Goal: Check status: Check status

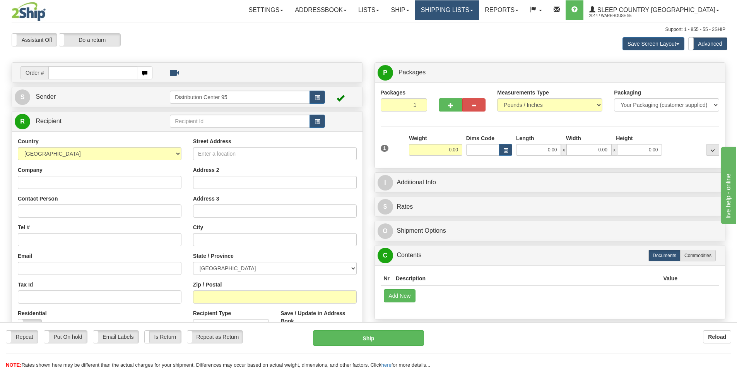
click at [479, 8] on link "Shipping lists" at bounding box center [447, 9] width 64 height 19
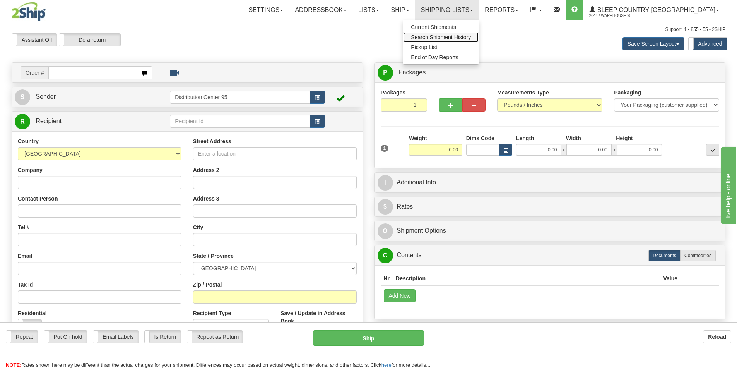
click at [471, 35] on span "Search Shipment History" at bounding box center [441, 37] width 60 height 6
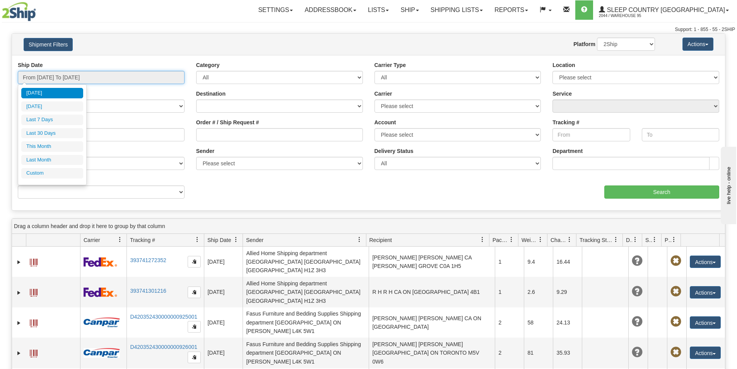
click at [105, 76] on input "From [DATE] To [DATE]" at bounding box center [101, 77] width 167 height 13
click at [43, 161] on li "Last Month" at bounding box center [52, 160] width 62 height 10
type input "From 08/01/2025 To 08/31/2025"
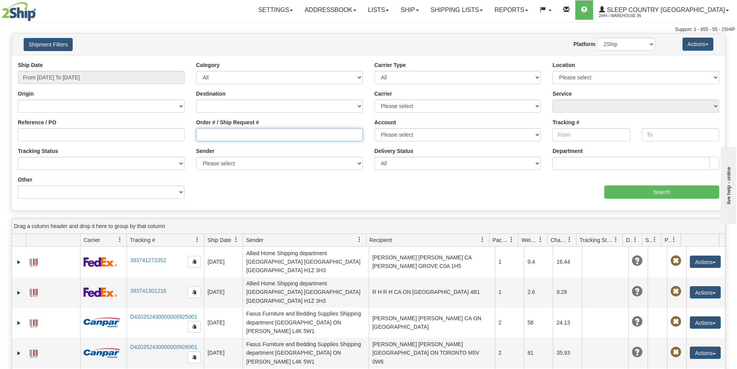
click at [247, 132] on input "Order # / Ship Request #" at bounding box center [279, 134] width 167 height 13
paste input "9007I128339"
type input "9007I128339"
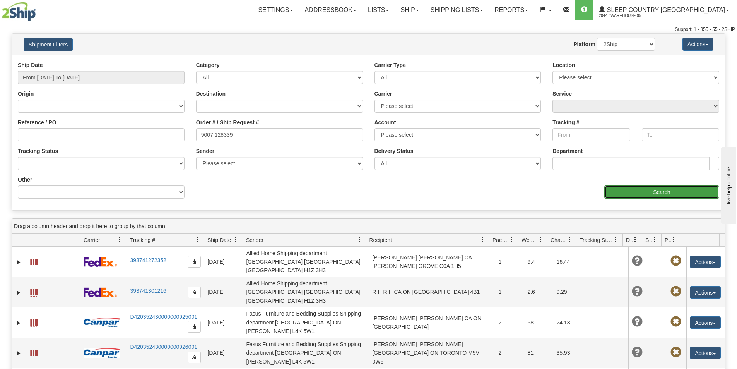
click at [677, 193] on input "Search" at bounding box center [661, 191] width 115 height 13
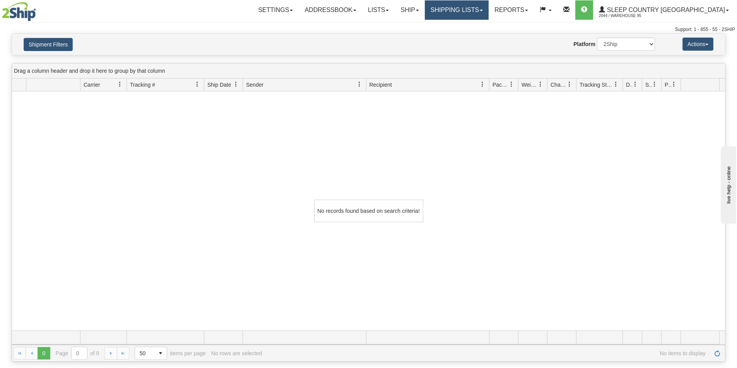
click at [489, 4] on link "Shipping lists" at bounding box center [457, 9] width 64 height 19
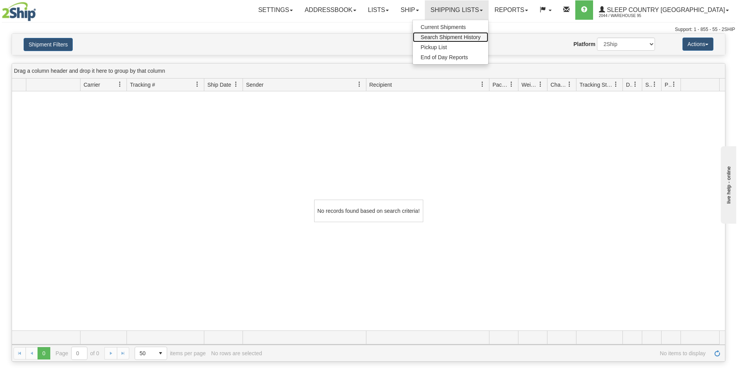
click at [480, 36] on span "Search Shipment History" at bounding box center [451, 37] width 60 height 6
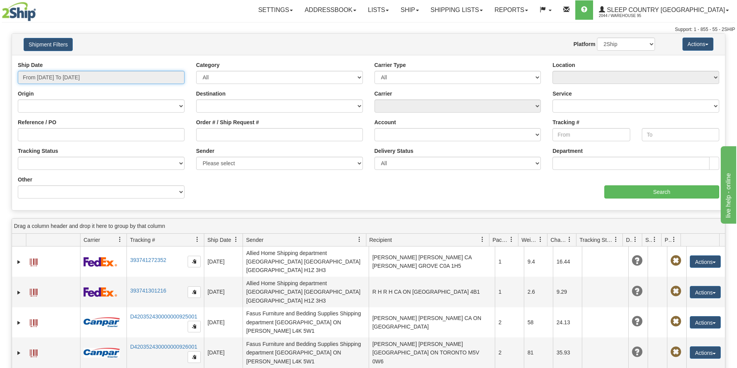
click at [132, 79] on input "From [DATE] To [DATE]" at bounding box center [101, 77] width 167 height 13
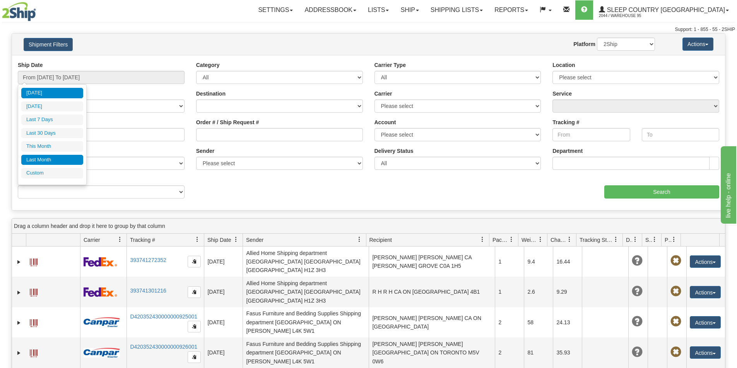
click at [49, 157] on li "Last Month" at bounding box center [52, 160] width 62 height 10
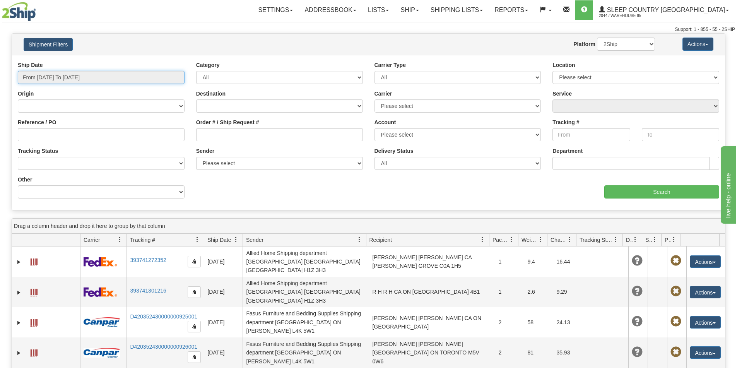
click at [108, 76] on input "From [DATE] To [DATE]" at bounding box center [101, 77] width 167 height 13
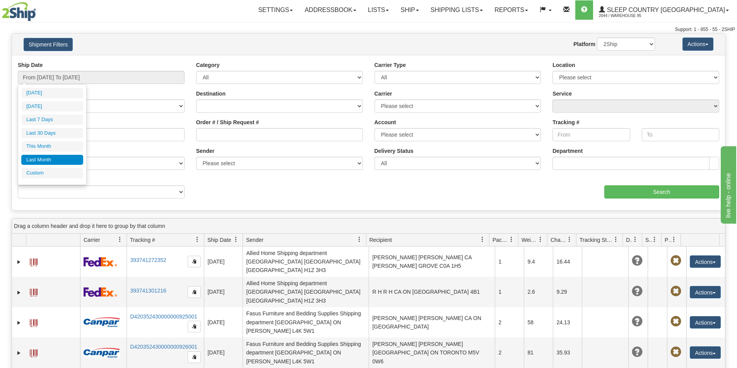
click at [55, 132] on li "Last 30 Days" at bounding box center [52, 133] width 62 height 10
type input "From [DATE] To [DATE]"
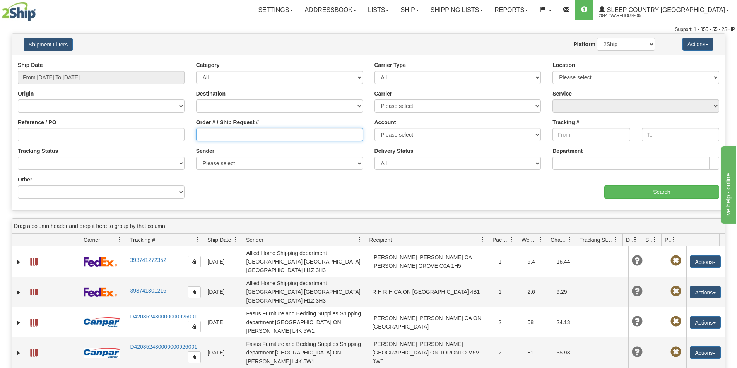
click at [229, 133] on input "Order # / Ship Request #" at bounding box center [279, 134] width 167 height 13
click at [246, 134] on input "Order # / Ship Request #" at bounding box center [279, 134] width 167 height 13
paste input "9007I128339"
type input "9007I128339"
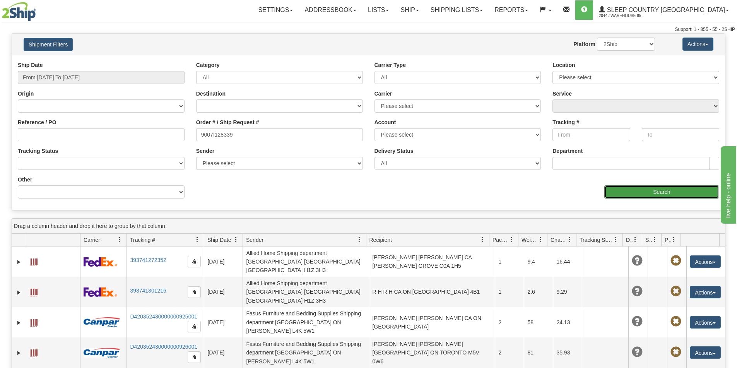
click at [633, 190] on input "Search" at bounding box center [661, 191] width 115 height 13
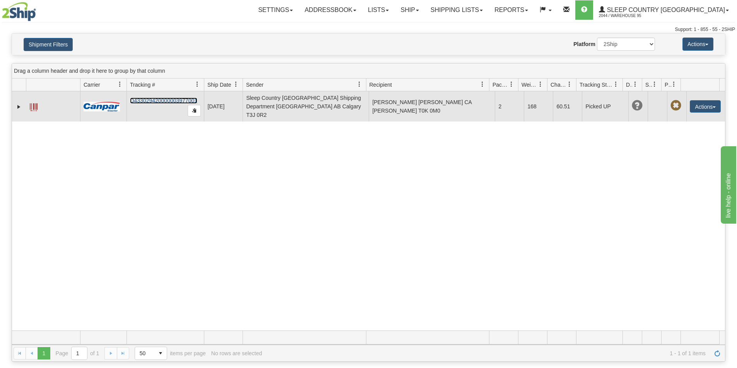
click at [152, 98] on link "D433029420000003977001" at bounding box center [163, 100] width 67 height 6
